Goal: Task Accomplishment & Management: Use online tool/utility

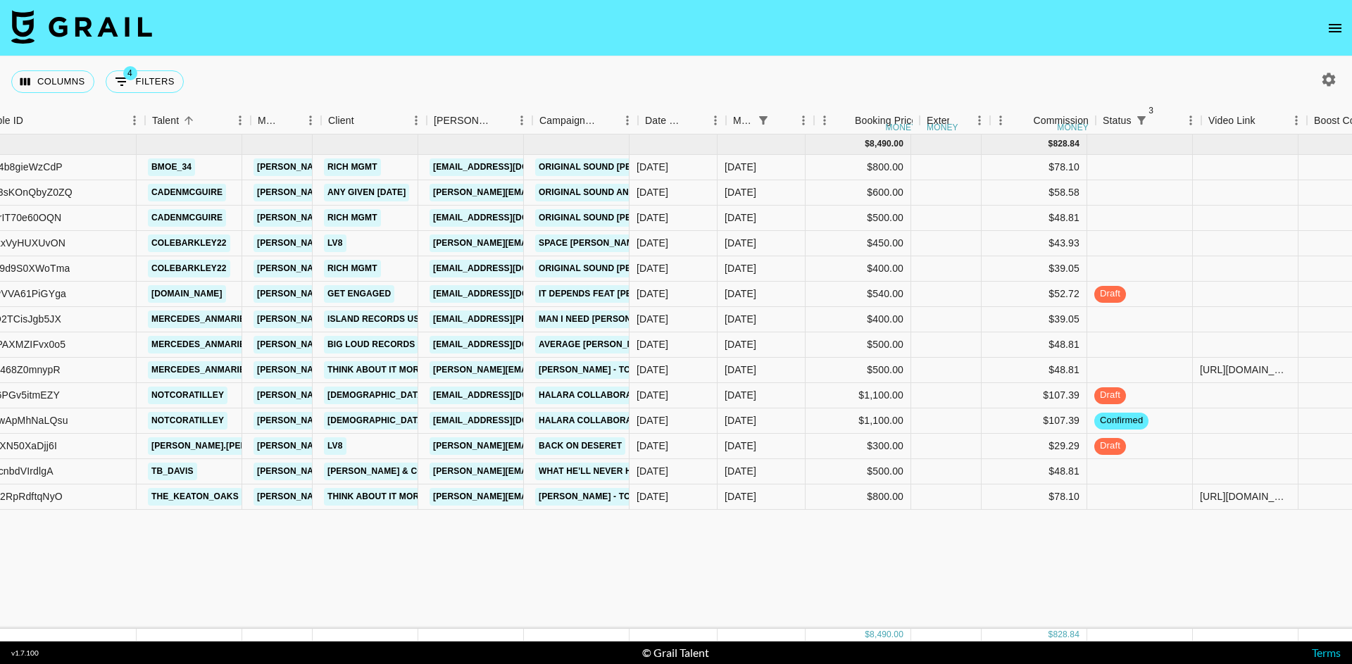
scroll to position [0, 146]
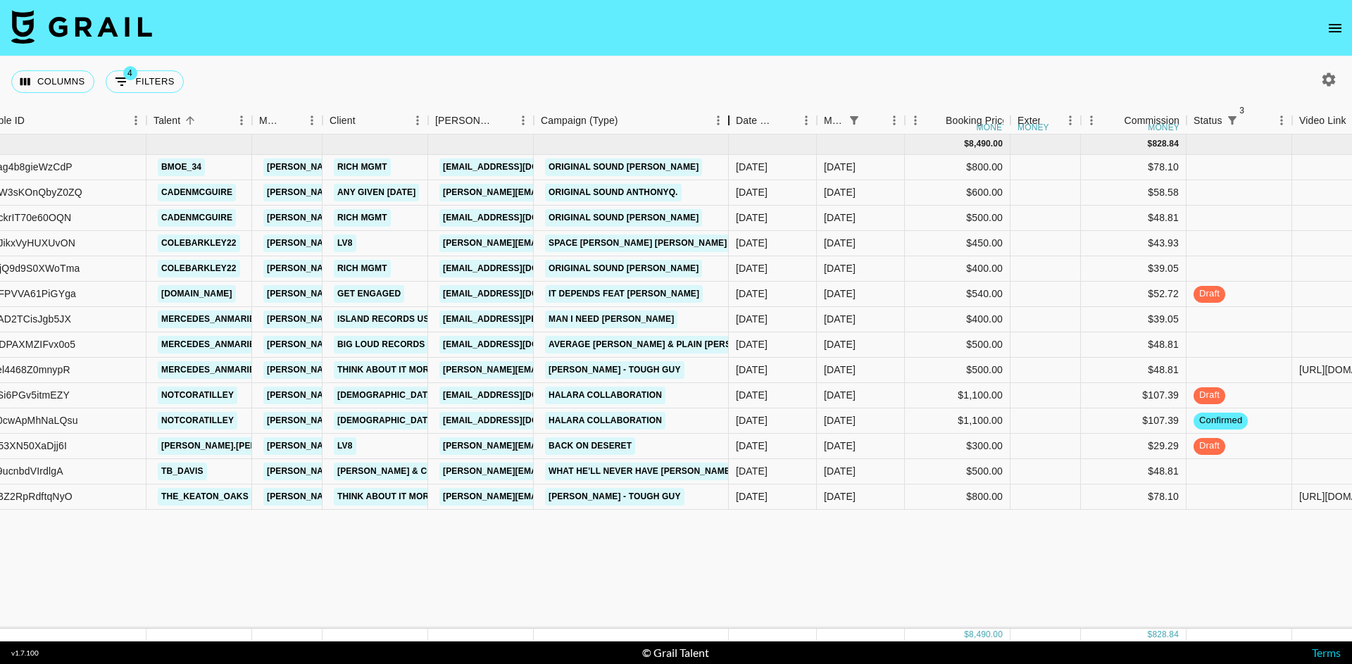
drag, startPoint x: 638, startPoint y: 119, endPoint x: 731, endPoint y: 133, distance: 94.0
click at [731, 133] on div "Campaign (Type)" at bounding box center [728, 120] width 17 height 27
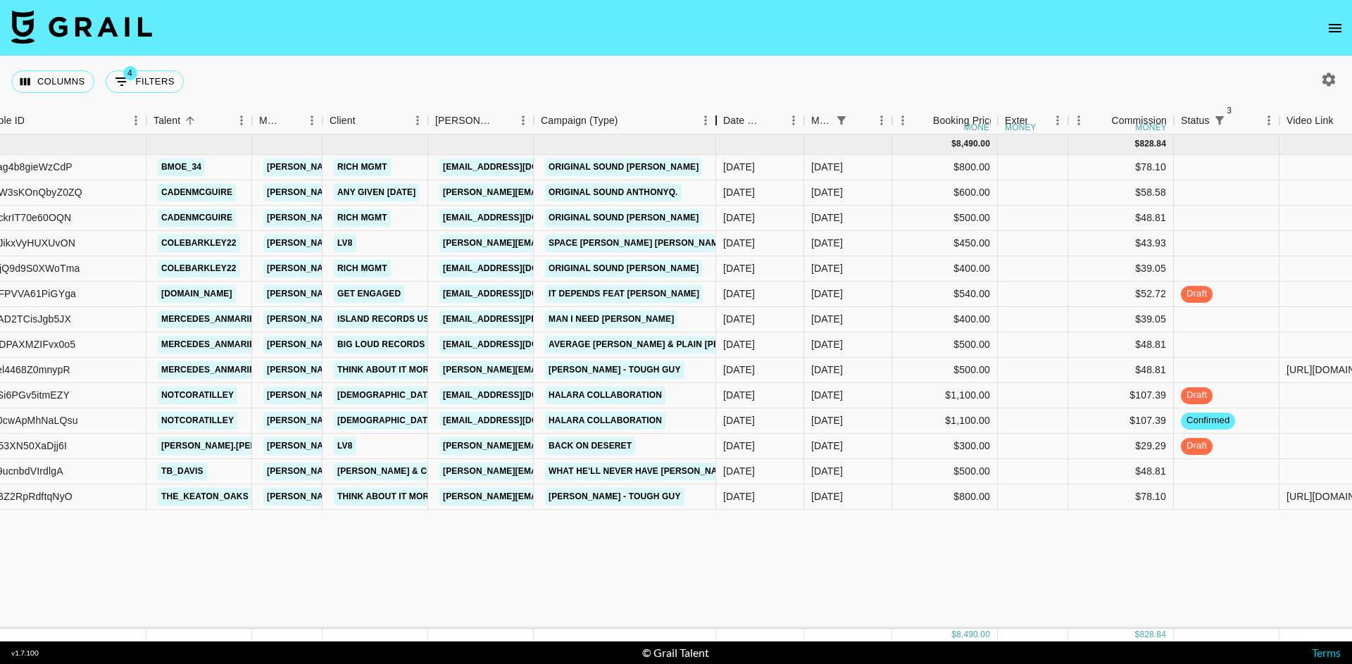
drag, startPoint x: 641, startPoint y: 125, endPoint x: 754, endPoint y: 123, distance: 113.4
click at [724, 123] on div "Campaign (Type)" at bounding box center [715, 120] width 17 height 27
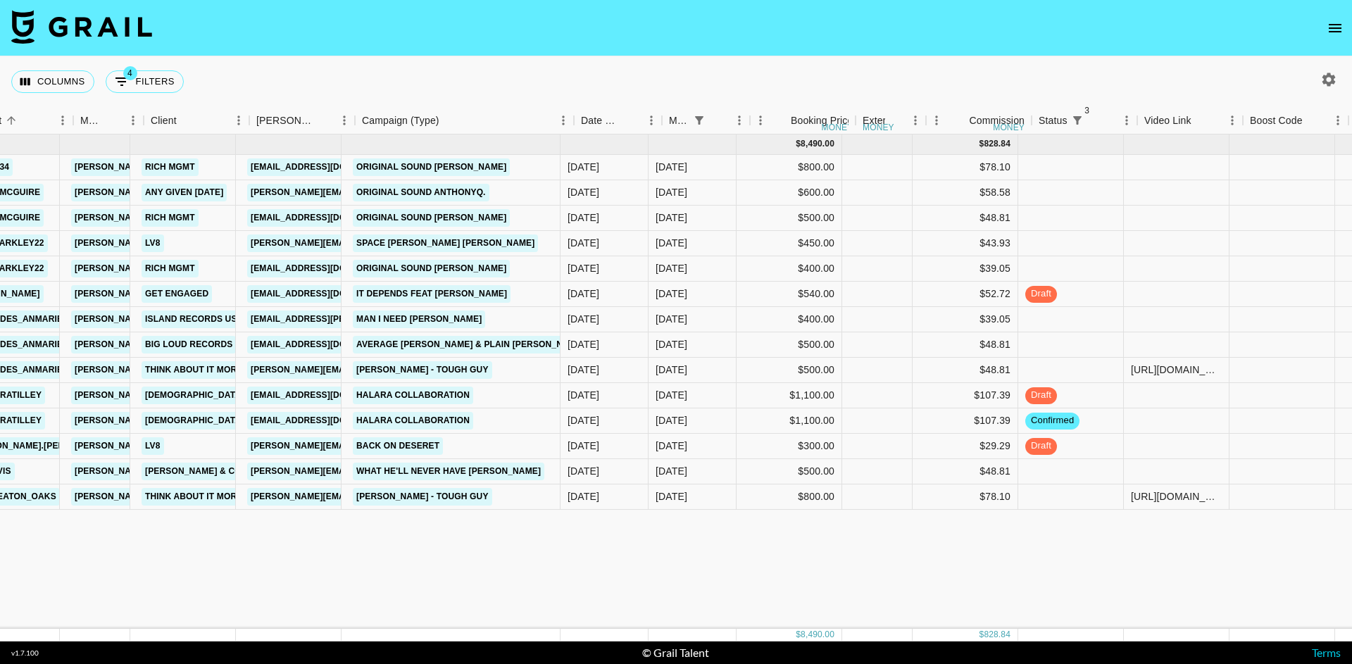
scroll to position [0, 419]
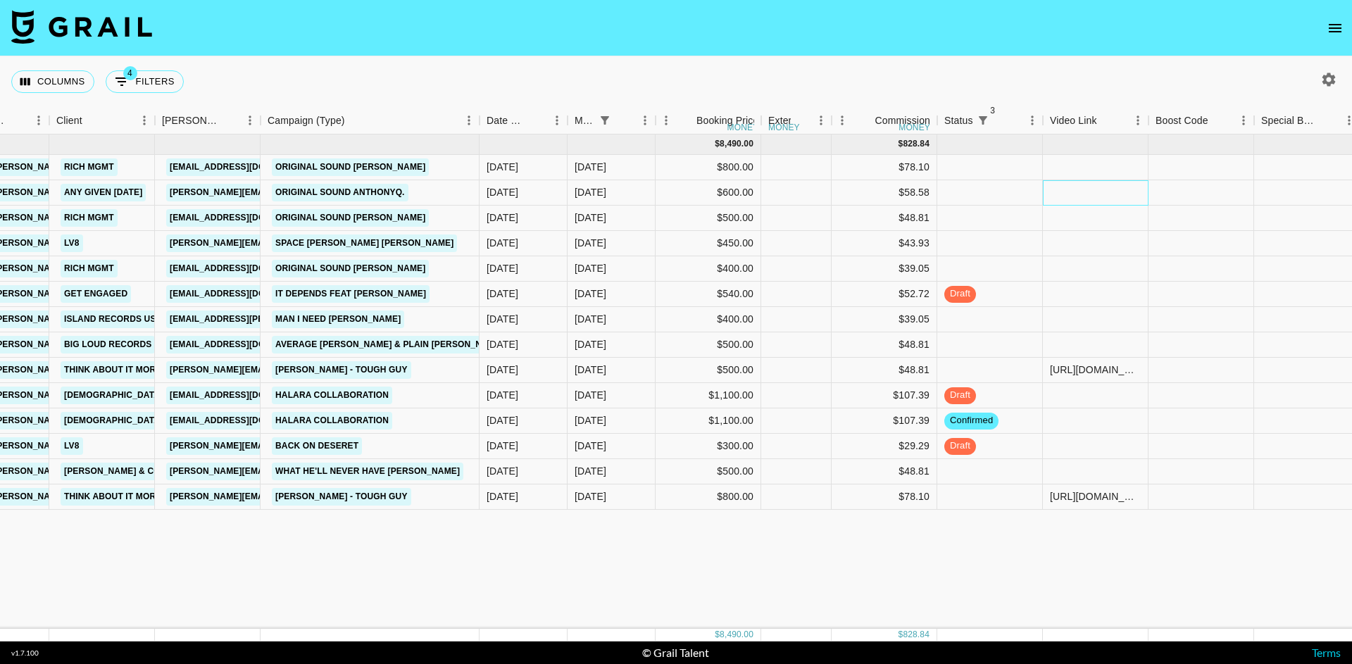
click at [1091, 191] on div at bounding box center [1096, 192] width 106 height 25
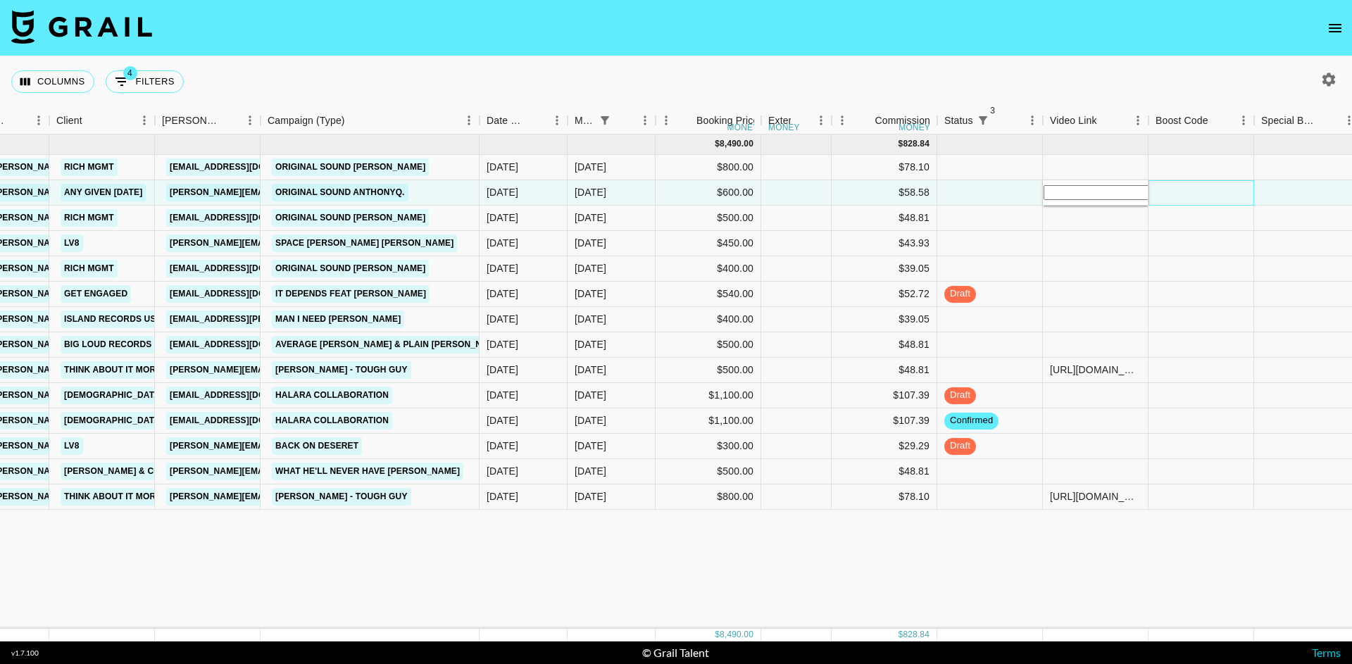
click at [1206, 193] on div at bounding box center [1201, 192] width 106 height 25
click at [1140, 194] on div at bounding box center [1096, 192] width 106 height 25
click at [1173, 196] on div at bounding box center [1201, 192] width 106 height 25
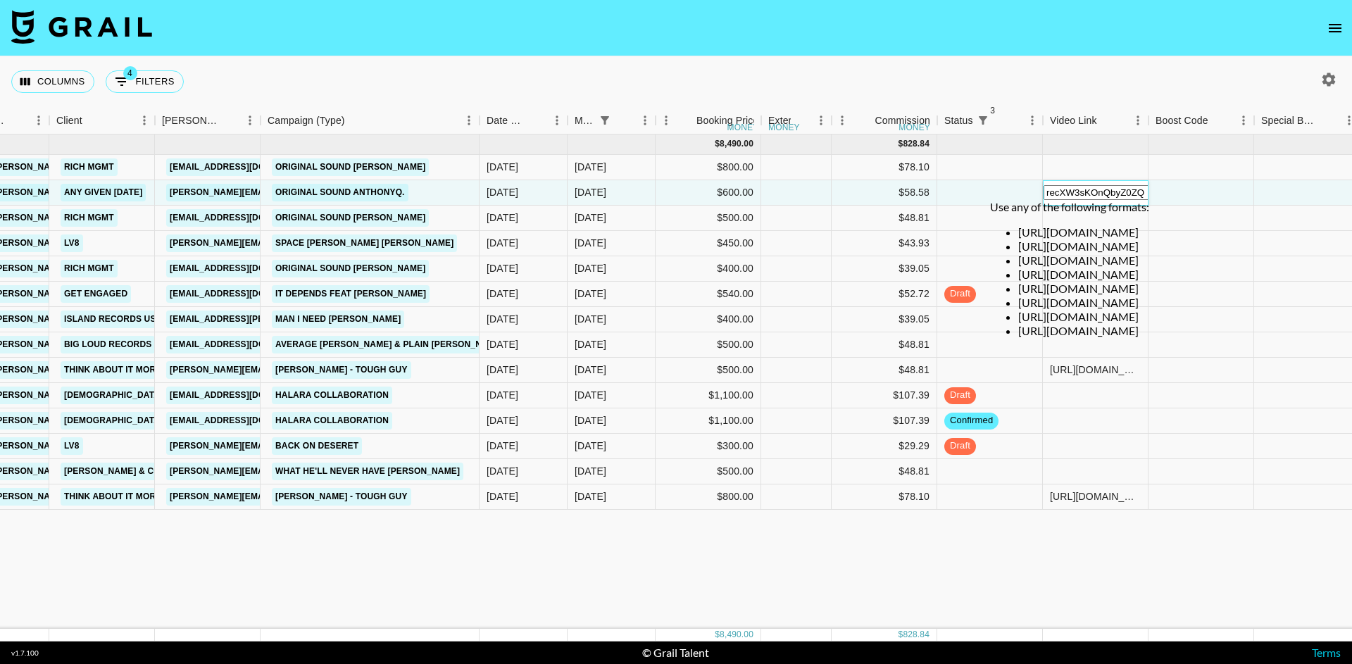
click at [1124, 197] on input "recXW3sKOnQbyZ0ZQ @cadenmcguire AFDYbQjXHIekp8R34rppRwhVtdi2 Any given [DATE] B…" at bounding box center [1105, 192] width 125 height 15
type input "@cadenmcguire AFDYbQjXHIekp8R34rppRwhVtdi2 Any given [DATE] B5nR0TPvlvaXju9ej8q…"
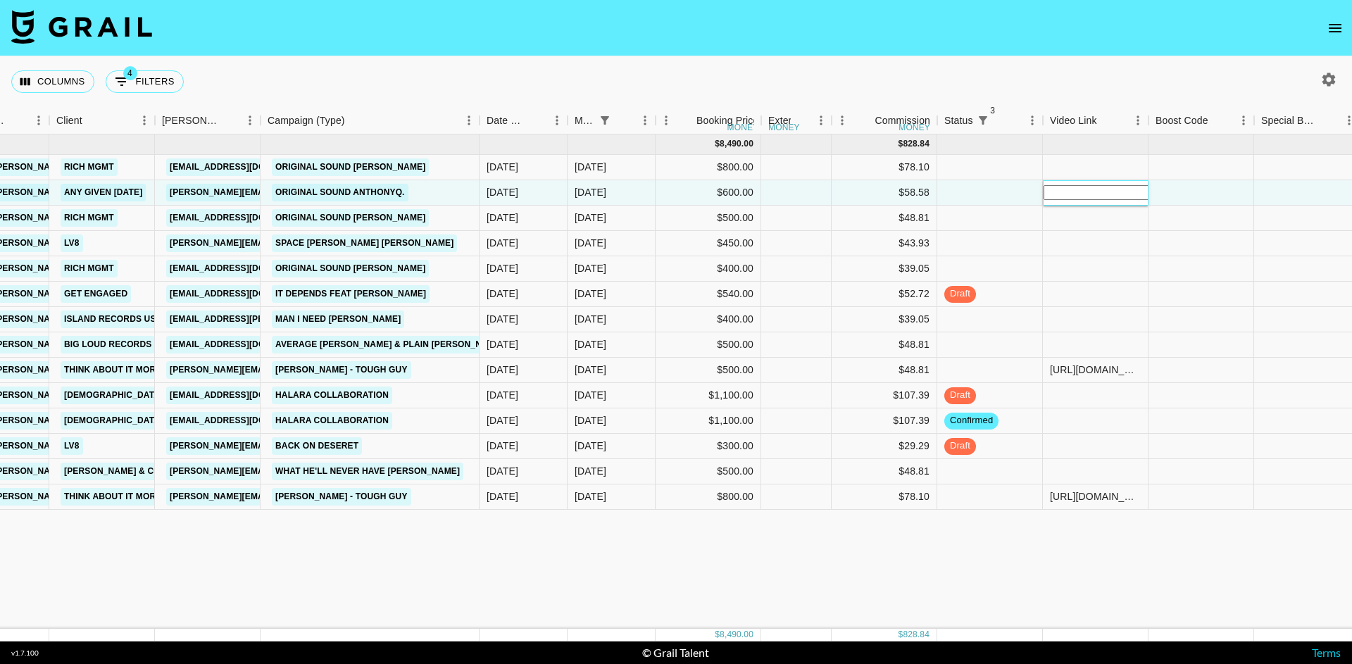
paste input "recXW3sKOnQbyZ0ZQ @cadenmcguire AFDYbQjXHIekp8R34rppRwhVtdi2 Any given [DATE] B…"
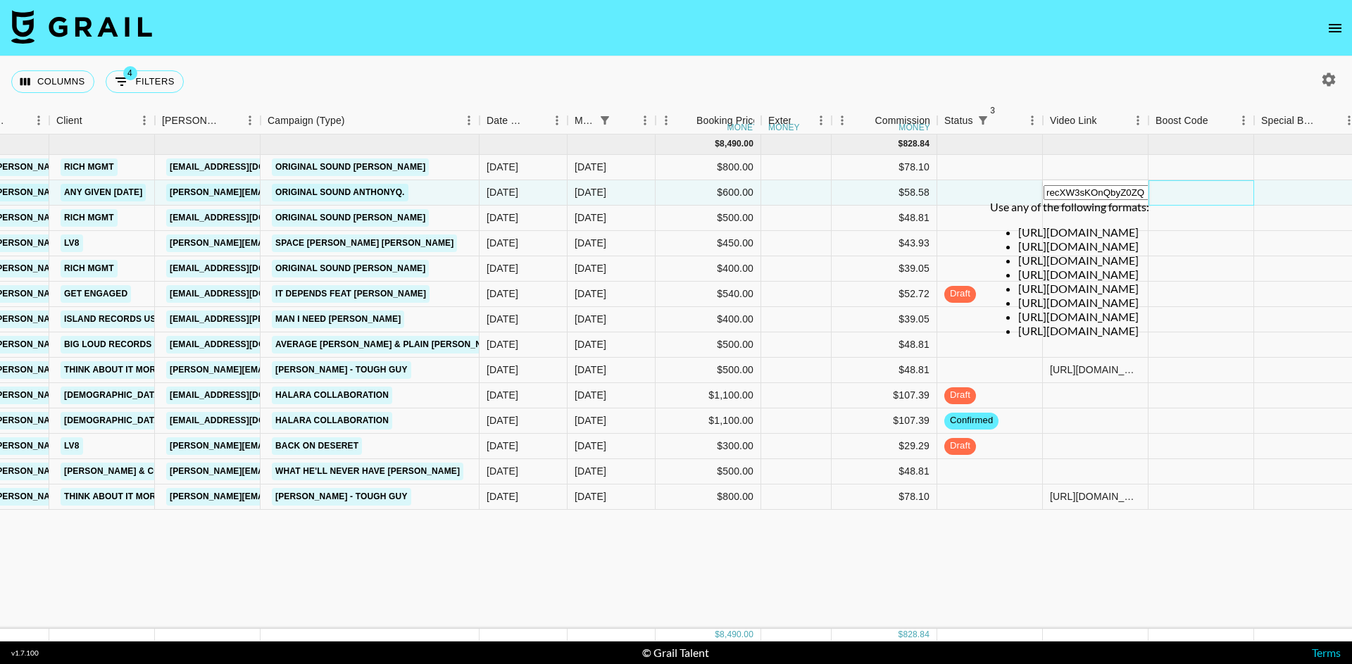
click at [1172, 199] on div at bounding box center [1201, 192] width 106 height 25
click at [1113, 182] on div "recXW3sKOnQbyZ0ZQ @cadenmcguire AFDYbQjXHIekp8R34rppRwhVtdi2 Any given [DATE] B…" at bounding box center [1096, 192] width 106 height 25
click at [1110, 180] on div "recXW3sKOnQbyZ0ZQ @cadenmcguire AFDYbQjXHIekp8R34rppRwhVtdi2 Any given [DATE] B…" at bounding box center [1096, 192] width 106 height 25
click at [1110, 191] on input "recXW3sKOnQbyZ0ZQ @cadenmcguire AFDYbQjXHIekp8R34rppRwhVtdi2 Any given [DATE] B…" at bounding box center [1105, 192] width 125 height 15
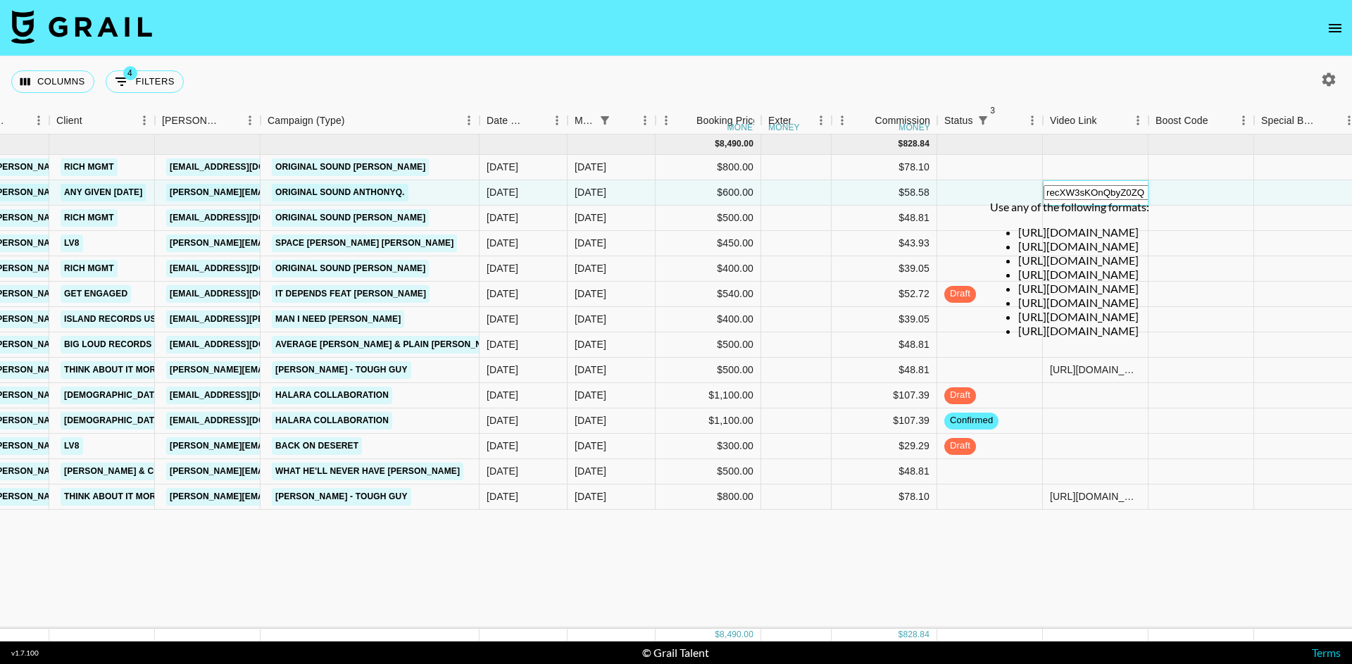
click at [1110, 191] on input "recXW3sKOnQbyZ0ZQ @cadenmcguire AFDYbQjXHIekp8R34rppRwhVtdi2 Any given [DATE] B…" at bounding box center [1105, 192] width 125 height 15
type input "@cadenmcguire AFDYbQjXHIekp8R34rppRwhVtdi2 Any given [DATE] B5nR0TPvlvaXju9ej8q…"
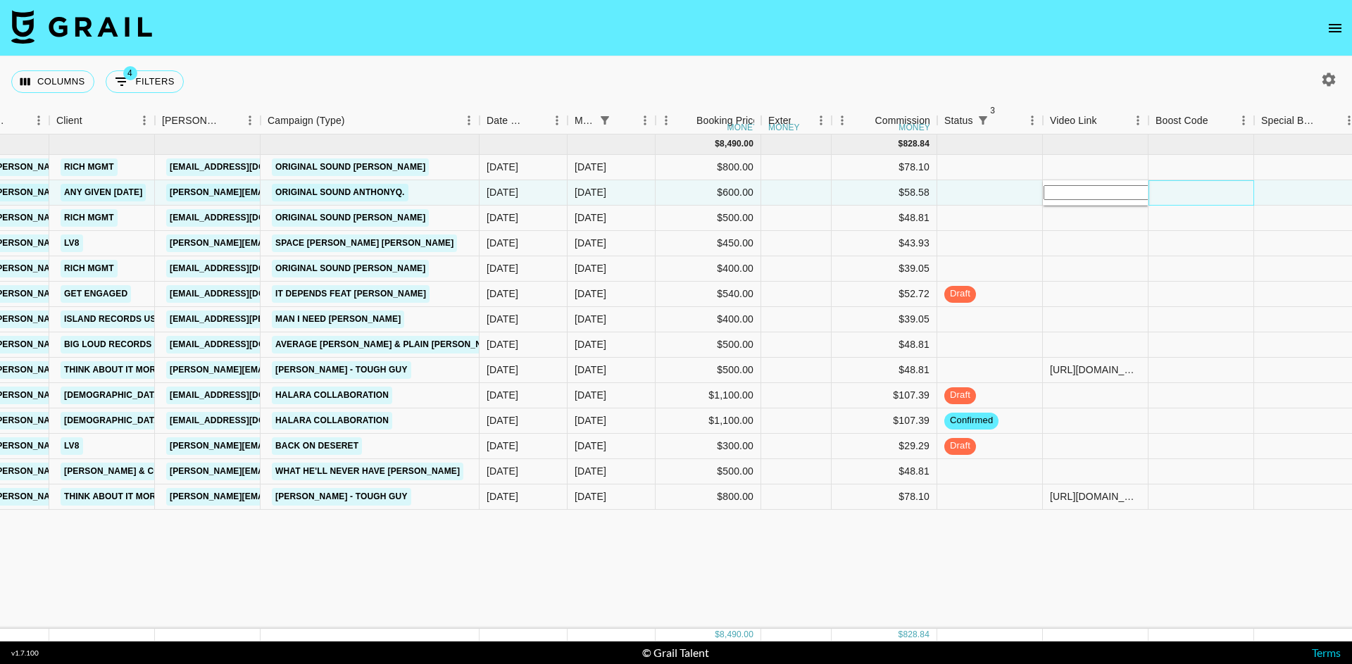
click at [1180, 190] on div at bounding box center [1201, 192] width 106 height 25
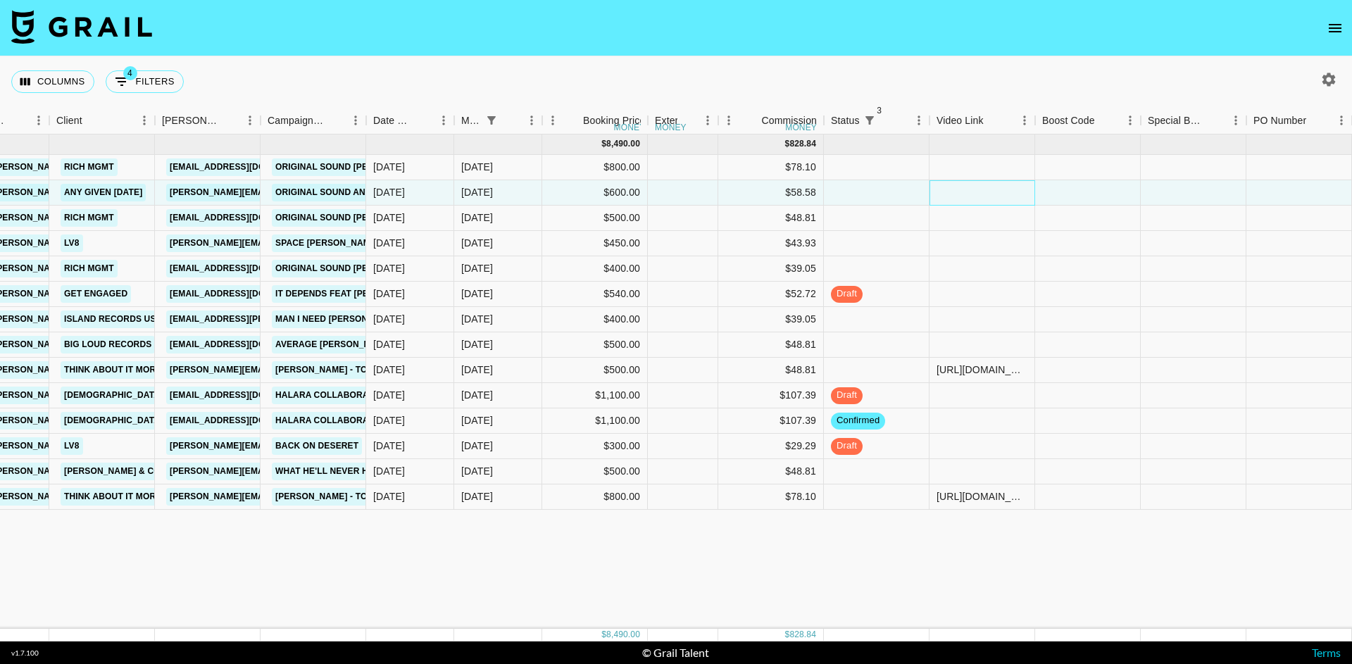
click at [998, 196] on div at bounding box center [982, 192] width 106 height 25
type input "[URL][DOMAIN_NAME]"
click at [1069, 188] on div at bounding box center [1088, 192] width 106 height 25
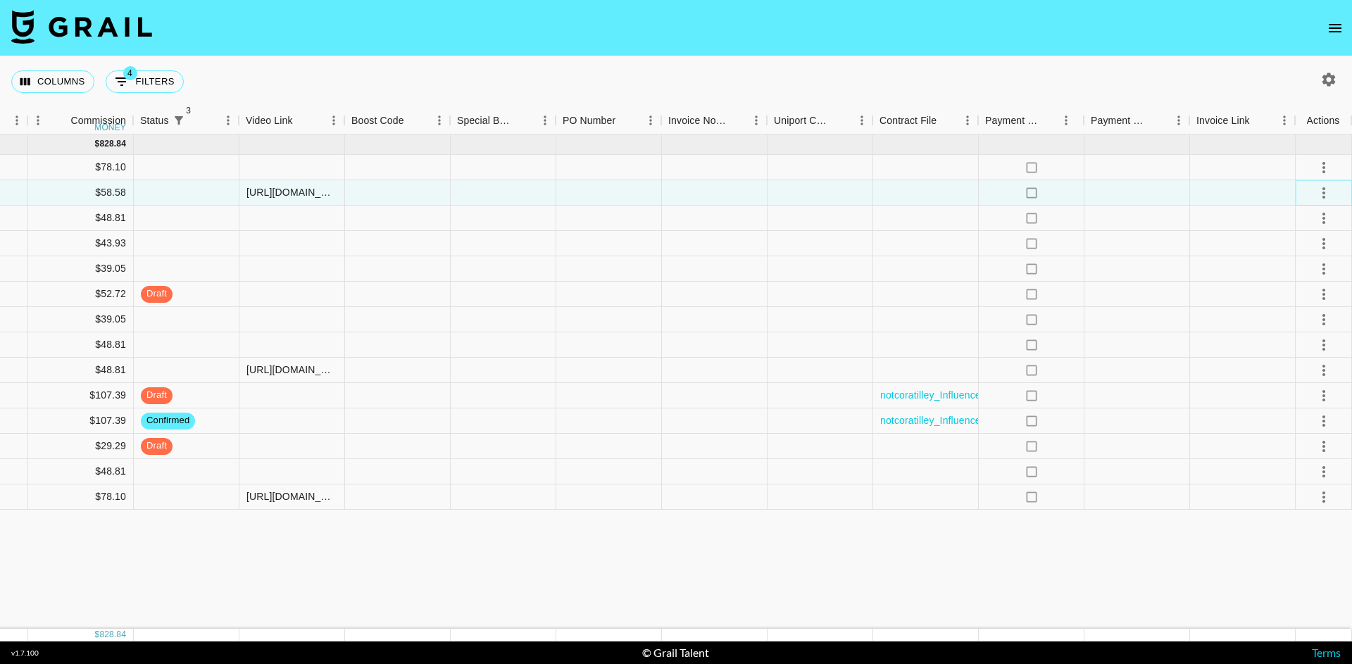
scroll to position [0, 1109]
click at [1325, 196] on icon "select merge strategy" at bounding box center [1323, 192] width 17 height 17
click at [1305, 287] on div "Approve" at bounding box center [1322, 279] width 68 height 14
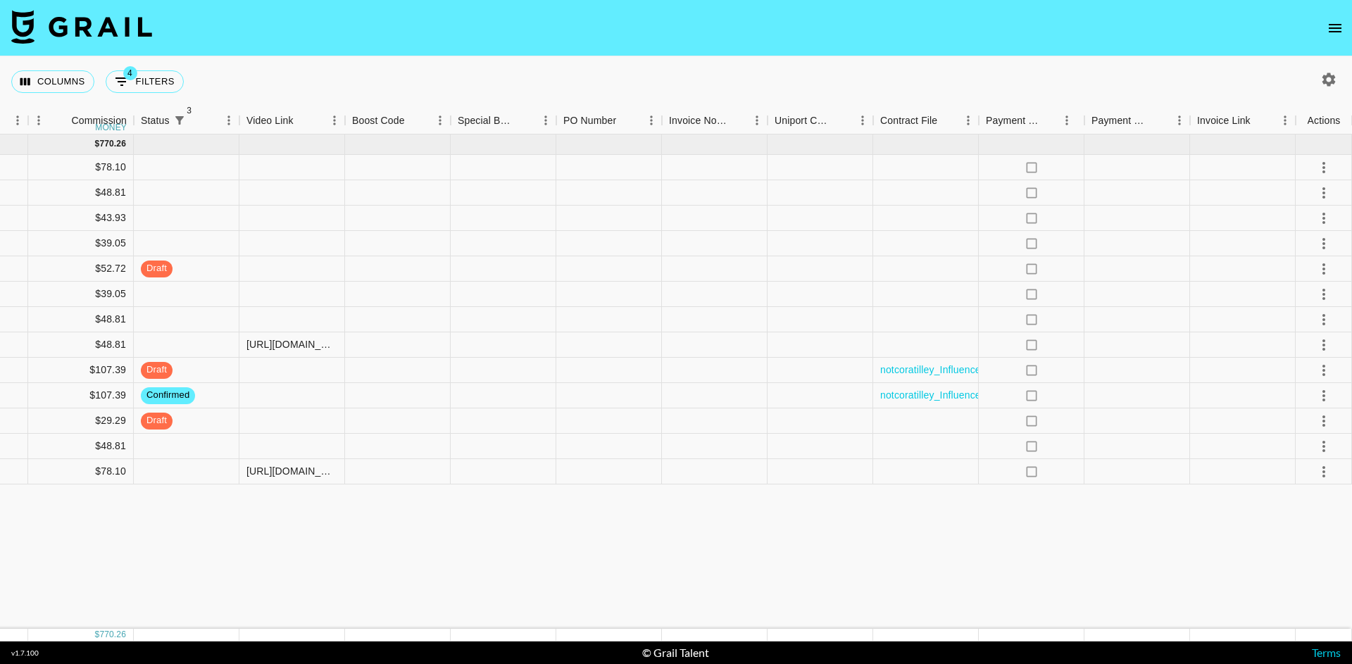
drag, startPoint x: 558, startPoint y: 83, endPoint x: 291, endPoint y: -13, distance: 284.4
click at [291, 0] on html "Columns 4 Filters + Booking Month Due Airtable ID Talent Manager Client [PERSON…" at bounding box center [676, 332] width 1352 height 664
